Goal: Task Accomplishment & Management: Complete application form

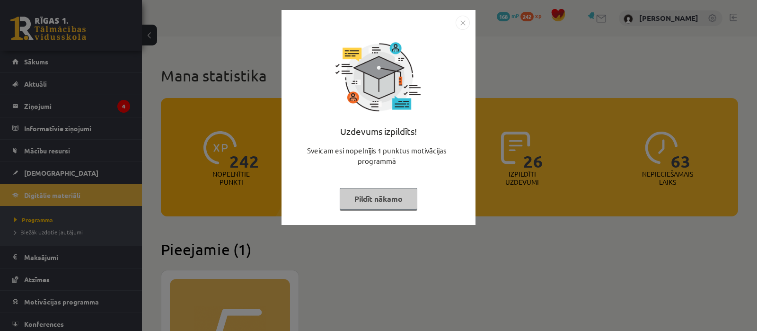
click at [369, 199] on button "Pildīt nākamo" at bounding box center [379, 199] width 78 height 22
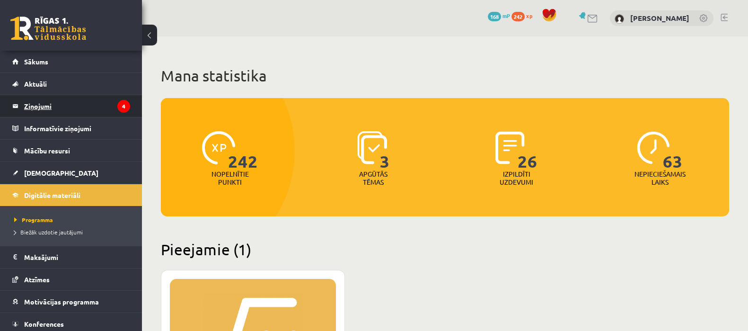
click at [42, 110] on legend "Ziņojumi 4" at bounding box center [77, 106] width 106 height 22
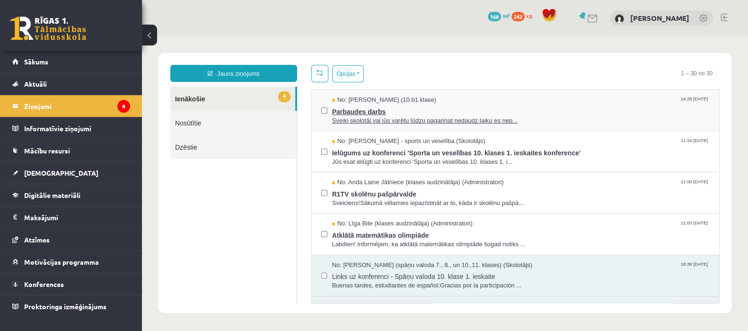
click at [400, 114] on span "Parbaudes darbs" at bounding box center [520, 111] width 377 height 12
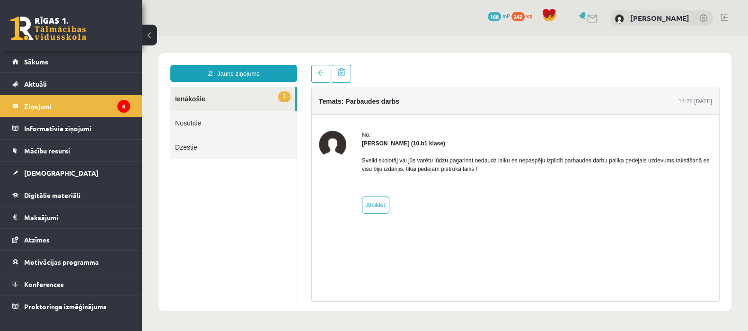
click at [218, 96] on link "3 Ienākošie" at bounding box center [232, 99] width 125 height 24
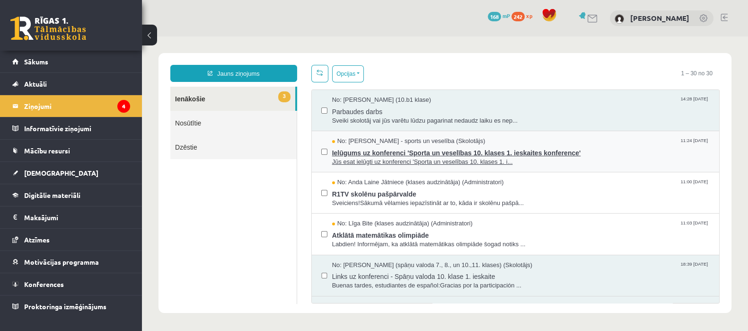
click at [415, 152] on span "Ielūgums uz konferenci 'Sporta un veselības 10. klases 1. ieskaites konference'" at bounding box center [520, 152] width 377 height 12
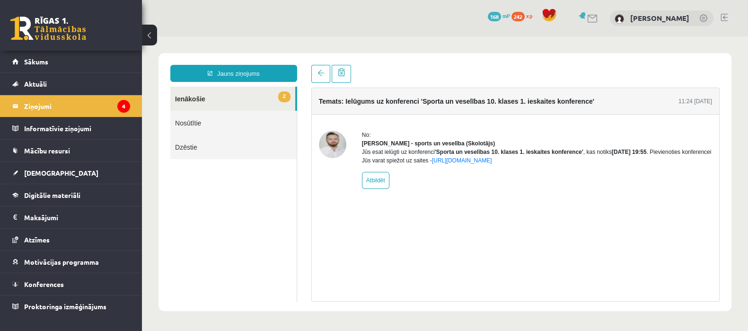
click at [205, 100] on link "2 Ienākošie" at bounding box center [232, 99] width 125 height 24
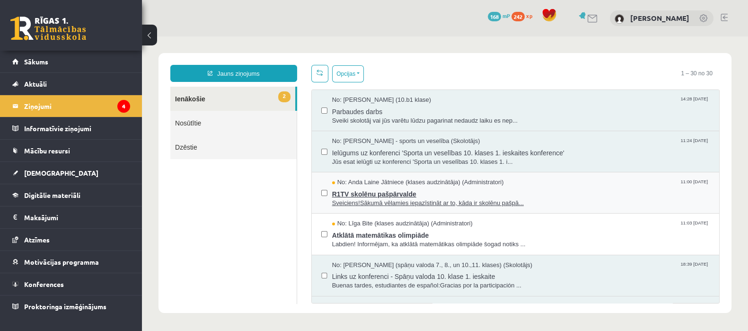
click at [405, 192] on span "R1TV skolēnu pašpārvalde" at bounding box center [520, 193] width 377 height 12
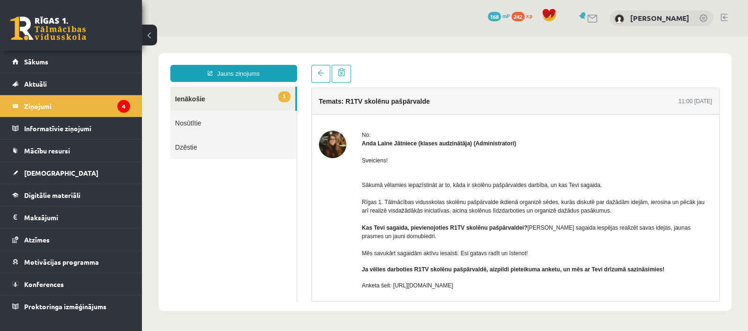
click at [198, 99] on link "1 Ienākošie" at bounding box center [232, 99] width 125 height 24
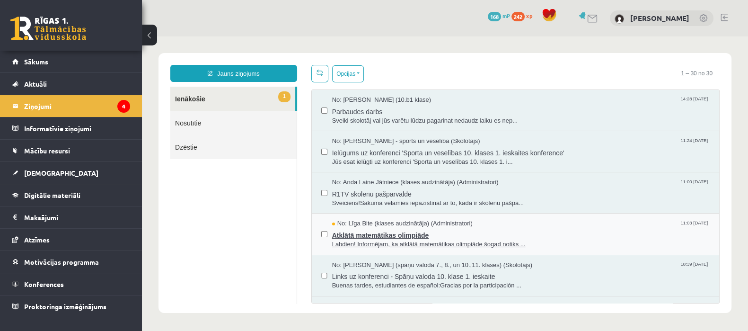
click at [382, 230] on span "Atklātā matemātikas olimpiāde" at bounding box center [520, 234] width 377 height 12
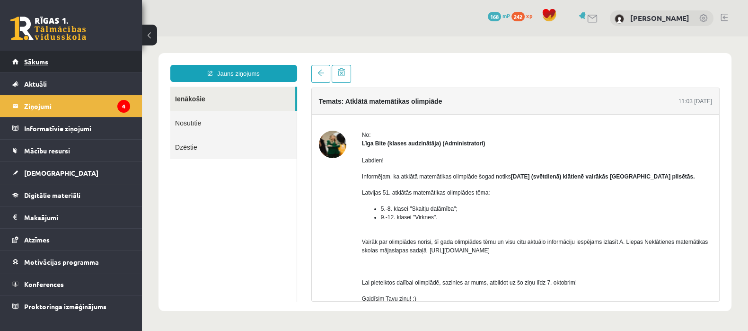
click at [50, 62] on link "Sākums" at bounding box center [71, 62] width 118 height 22
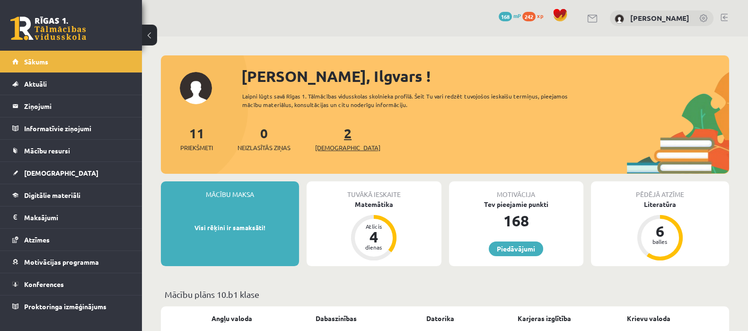
click at [332, 135] on link "2 Ieskaites" at bounding box center [347, 138] width 65 height 28
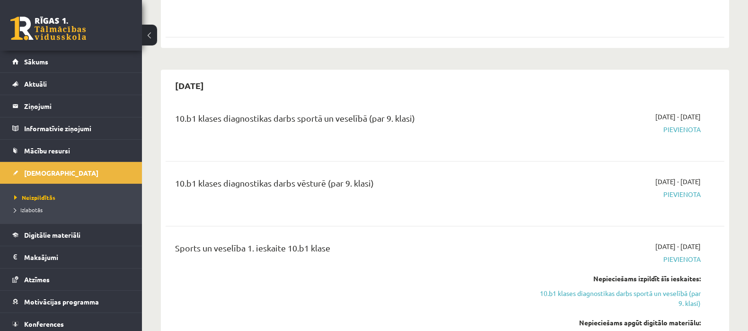
scroll to position [544, 0]
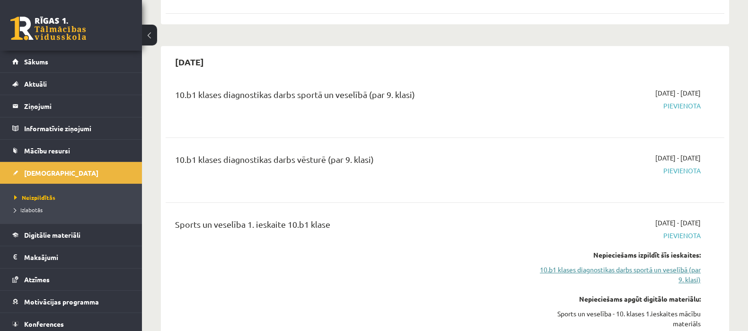
click at [630, 264] on link "10.b1 klases diagnostikas darbs sportā un veselībā (par 9. klasi)" at bounding box center [618, 274] width 166 height 20
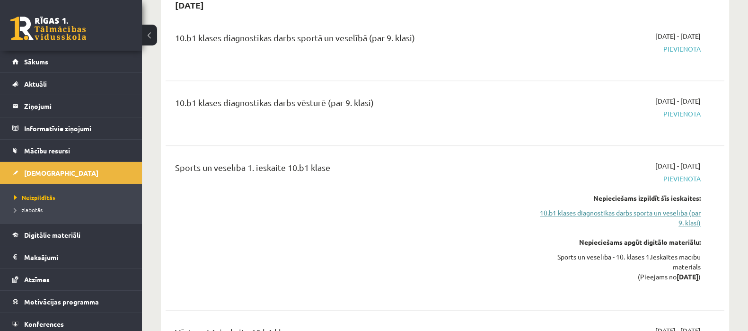
click at [638, 208] on link "10.b1 klases diagnostikas darbs sportā un veselībā (par 9. klasi)" at bounding box center [618, 218] width 166 height 20
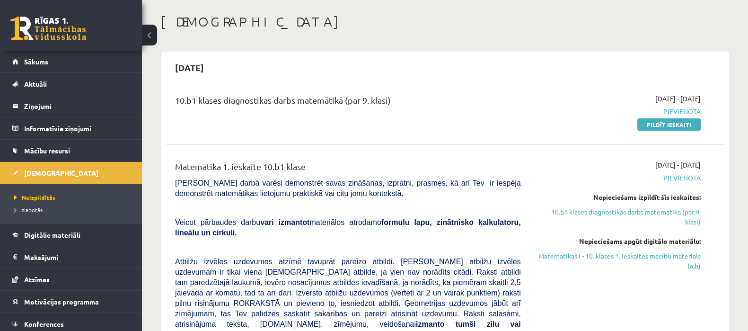
scroll to position [41, 0]
click at [659, 124] on link "Pildīt ieskaiti" at bounding box center [668, 125] width 63 height 12
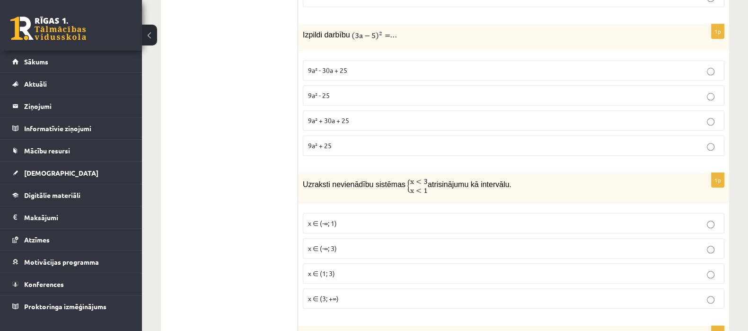
scroll to position [1364, 0]
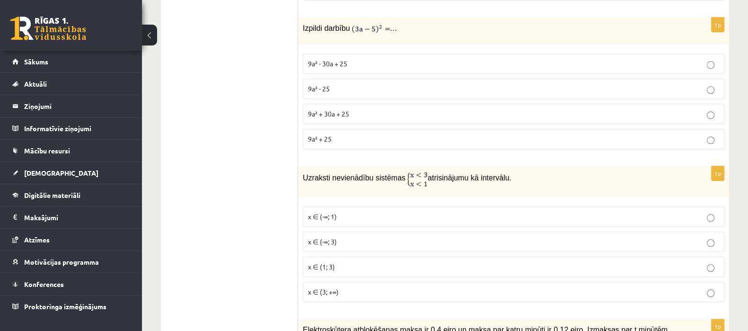
click at [428, 59] on p "9a² - 30a + 25" at bounding box center [513, 64] width 411 height 10
click at [353, 84] on p "9a² - 25" at bounding box center [513, 89] width 411 height 10
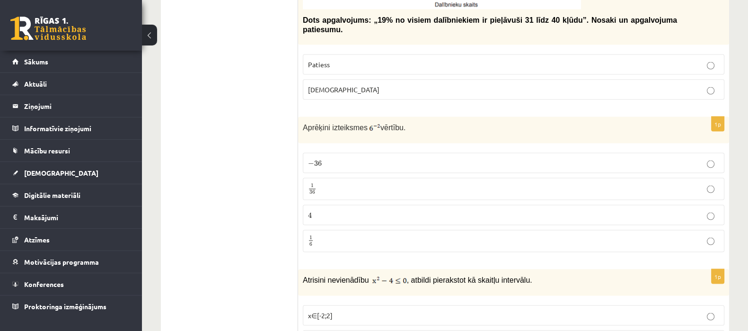
scroll to position [2333, 0]
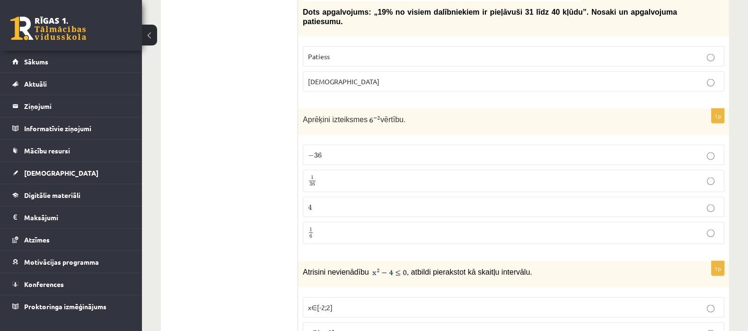
click at [351, 145] on label "− 36 − 36" at bounding box center [513, 155] width 421 height 20
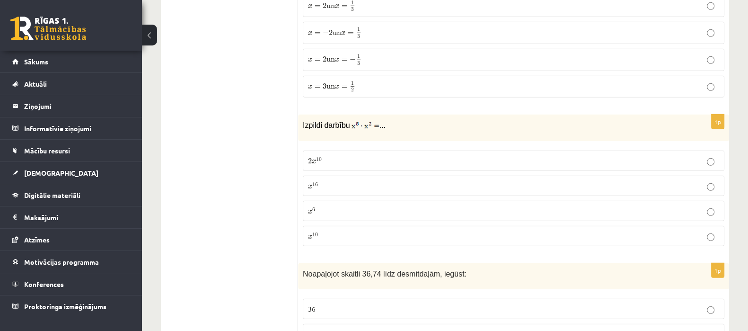
scroll to position [3484, 0]
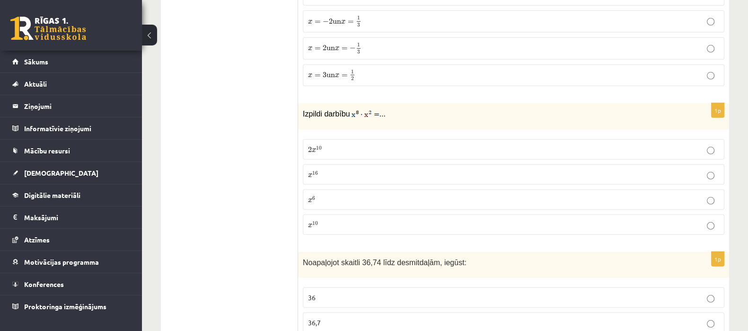
click at [485, 169] on p "x 16 x 16" at bounding box center [513, 174] width 411 height 10
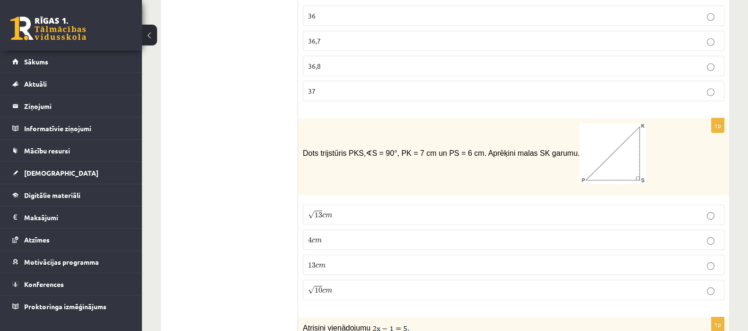
scroll to position [3768, 0]
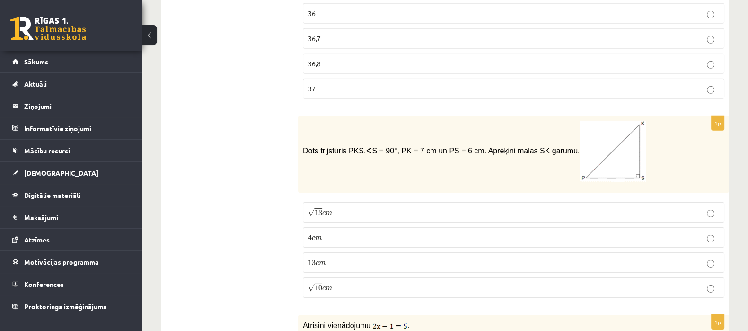
click at [665, 282] on p "√ 10 c m 10 c m" at bounding box center [513, 287] width 411 height 10
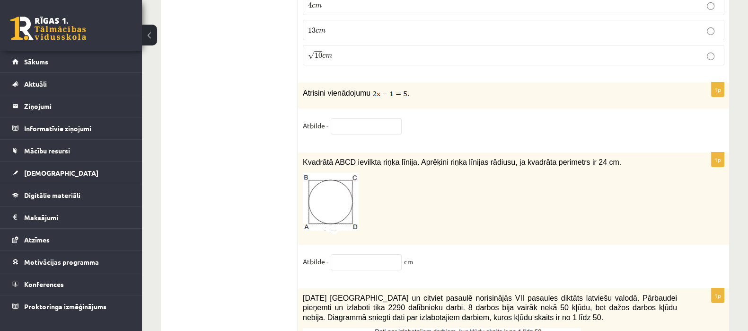
scroll to position [3988, 0]
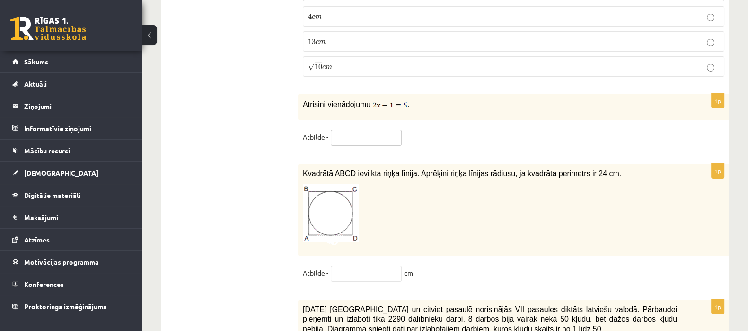
click at [338, 130] on input "text" at bounding box center [366, 138] width 71 height 16
type input "*"
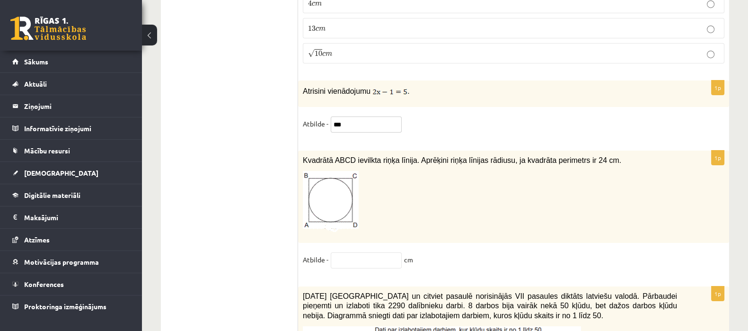
scroll to position [4012, 0]
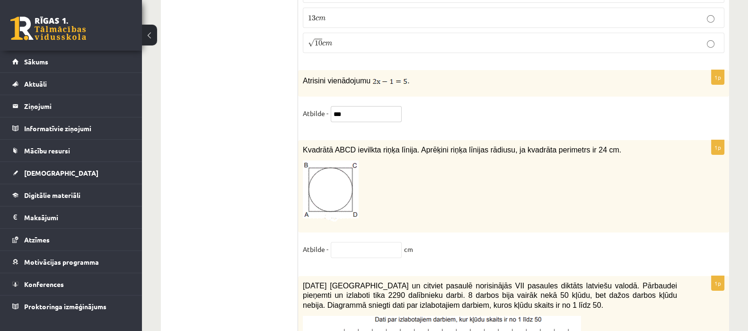
type input "***"
click at [343, 242] on input "text" at bounding box center [366, 250] width 71 height 16
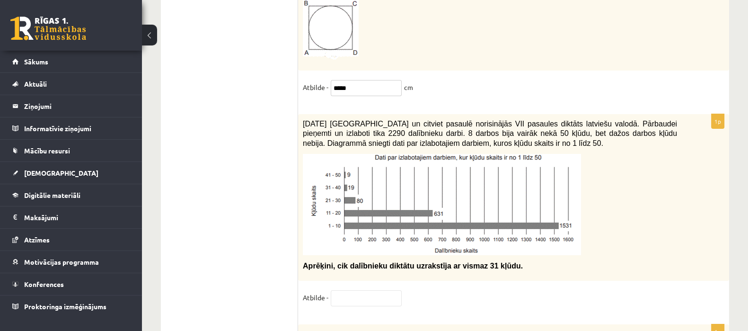
scroll to position [4178, 0]
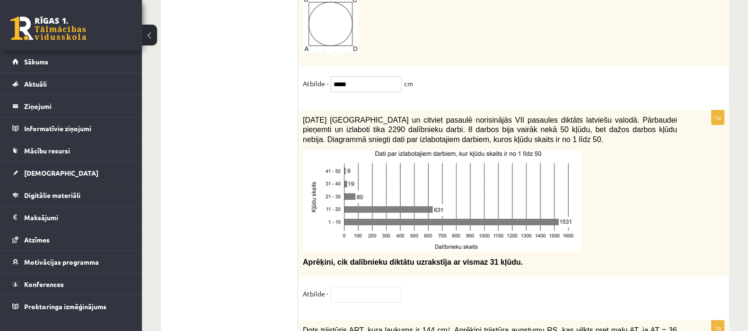
type input "*****"
click at [334, 286] on input "text" at bounding box center [366, 294] width 71 height 16
type input "*"
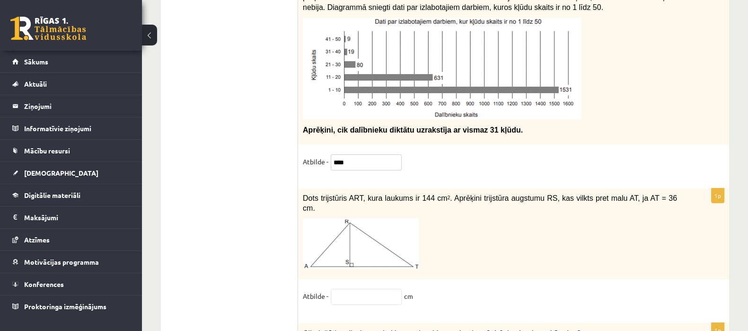
scroll to position [4319, 0]
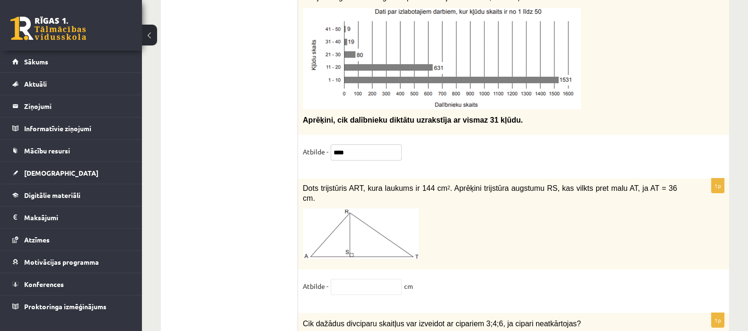
type input "****"
click at [339, 279] on input "text" at bounding box center [366, 287] width 71 height 16
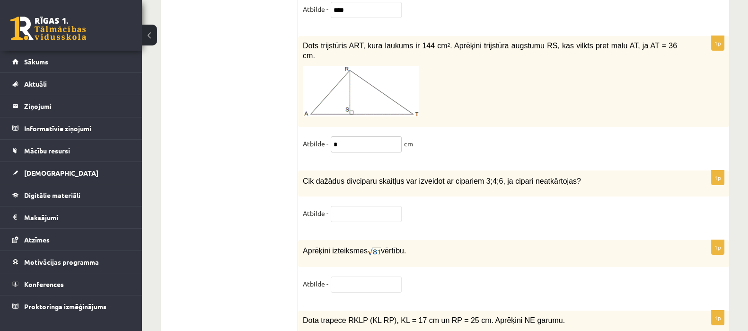
scroll to position [4485, 0]
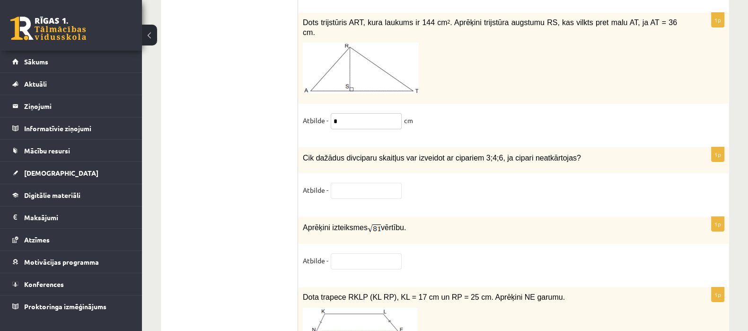
type input "*"
click at [339, 183] on input "text" at bounding box center [366, 191] width 71 height 16
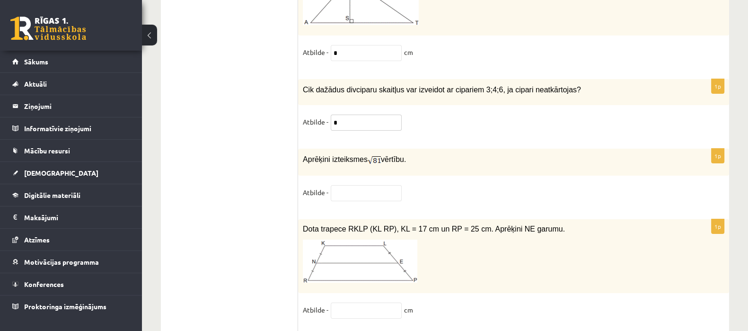
scroll to position [4556, 0]
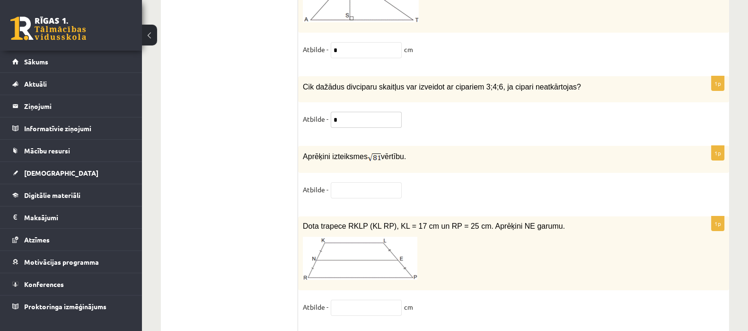
type input "*"
click at [348, 182] on input "text" at bounding box center [366, 190] width 71 height 16
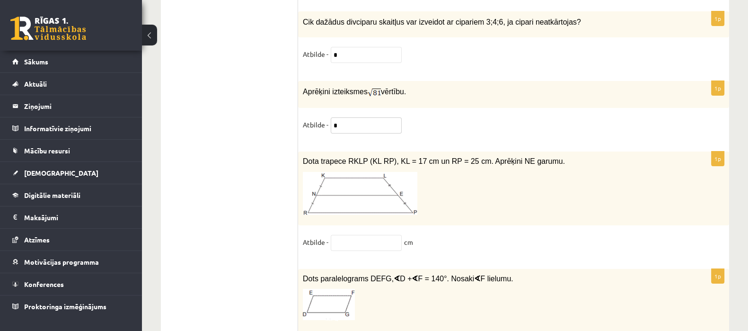
scroll to position [4627, 0]
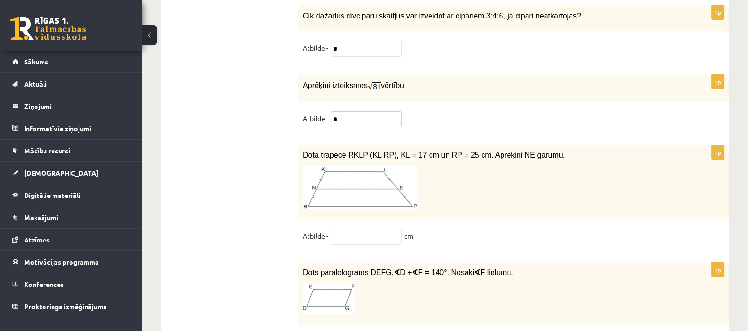
type input "*"
click at [348, 228] on input "text" at bounding box center [366, 236] width 71 height 16
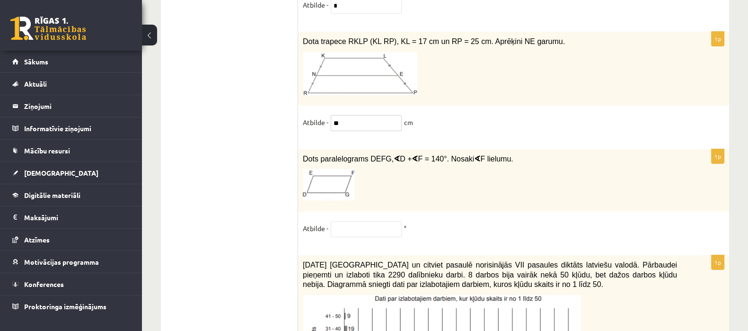
scroll to position [4745, 0]
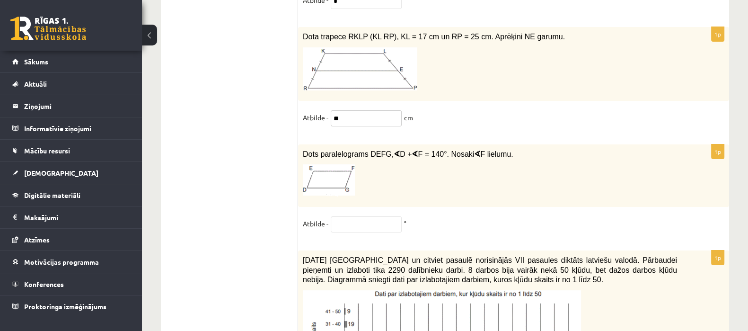
type input "**"
click at [336, 216] on input "text" at bounding box center [366, 224] width 71 height 16
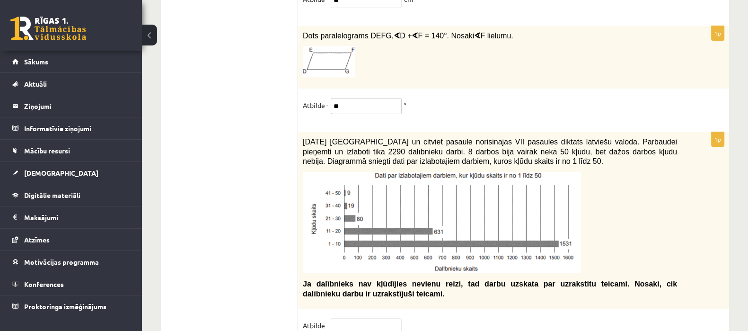
scroll to position [4872, 0]
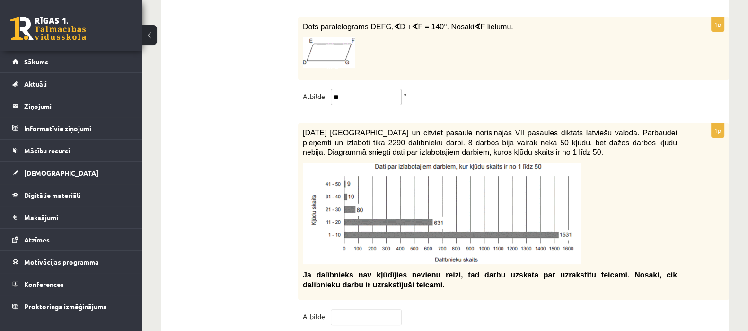
type input "**"
click at [350, 309] on input "text" at bounding box center [366, 317] width 71 height 16
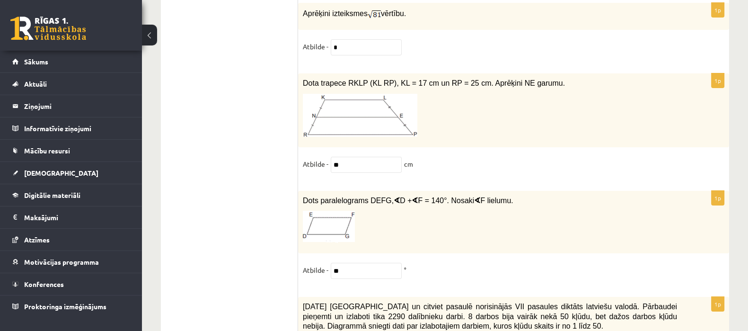
scroll to position [4644, 0]
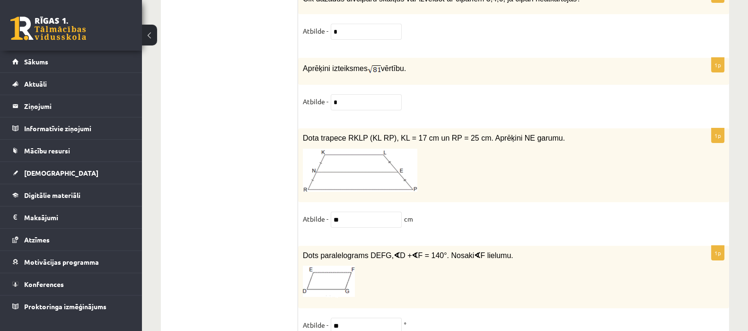
type input "***"
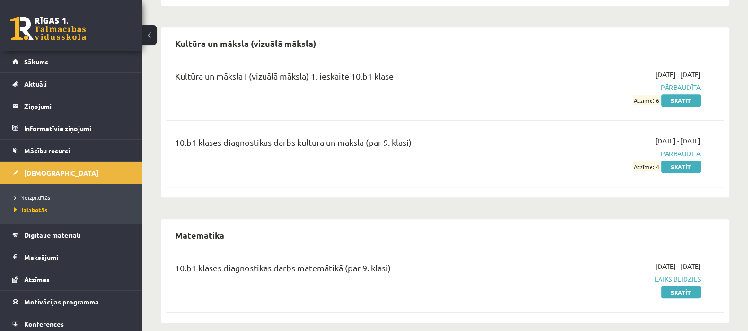
scroll to position [607, 0]
click at [682, 285] on link "Skatīt" at bounding box center [680, 291] width 39 height 12
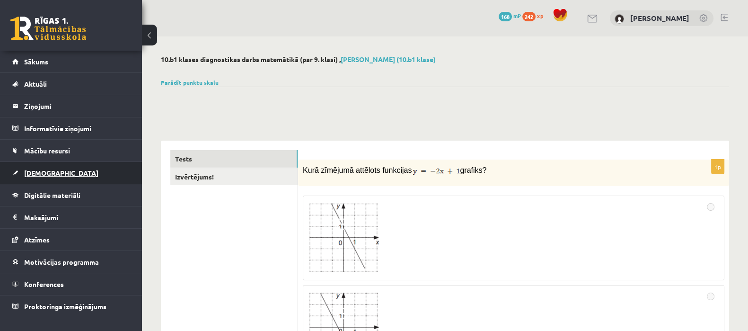
click at [31, 176] on link "[DEMOGRAPHIC_DATA]" at bounding box center [71, 173] width 118 height 22
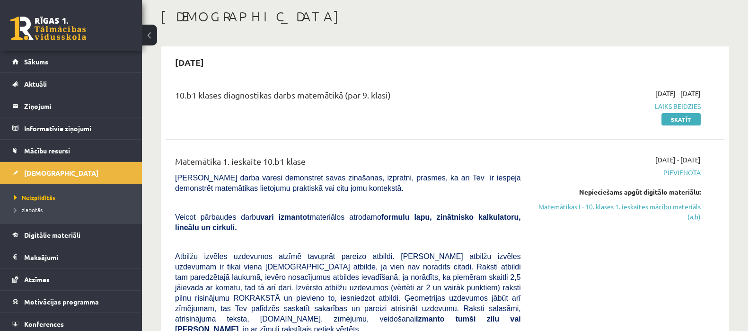
scroll to position [71, 0]
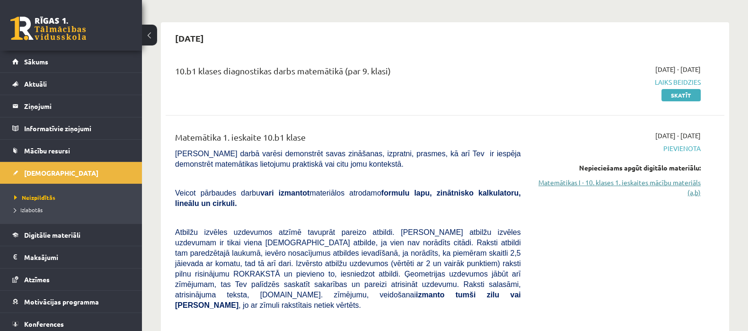
click at [653, 183] on link "Matemātikas I - 10. klases 1. ieskaites mācību materiāls (a,b)" at bounding box center [618, 187] width 166 height 20
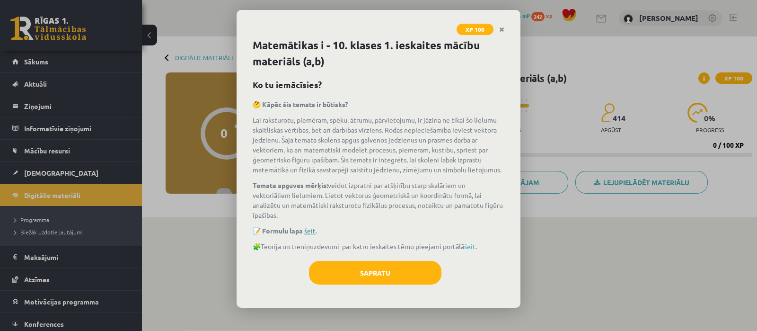
click at [309, 231] on link "šeit" at bounding box center [309, 230] width 11 height 9
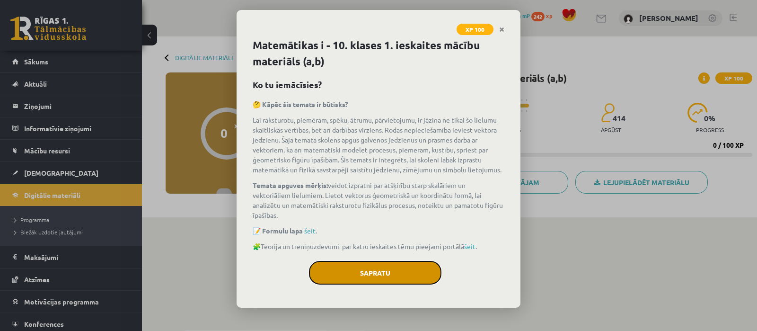
click at [379, 274] on button "Sapratu" at bounding box center [375, 273] width 132 height 24
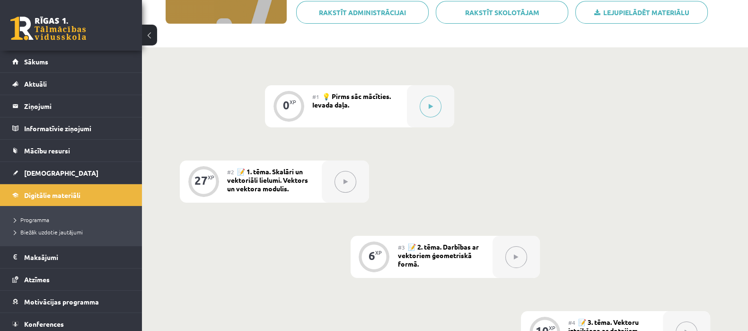
scroll to position [146, 0]
